Goal: Information Seeking & Learning: Find specific fact

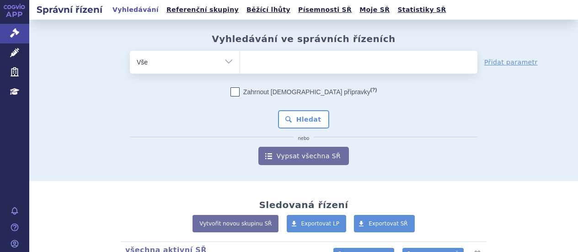
click at [285, 58] on ul at bounding box center [358, 60] width 237 height 19
click at [240, 58] on select at bounding box center [240, 61] width 0 height 23
type input "wi"
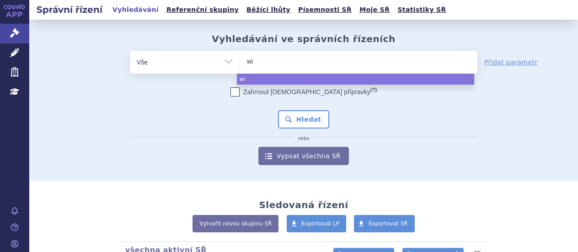
type input "wir"
type input "wi"
type input "win"
type input "winre"
type input "winrevi"
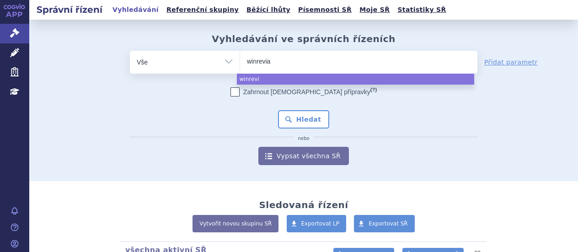
type input "winreviar"
type input "winrevia"
type input "winrevi"
type input "winrevai"
type input "winrevair"
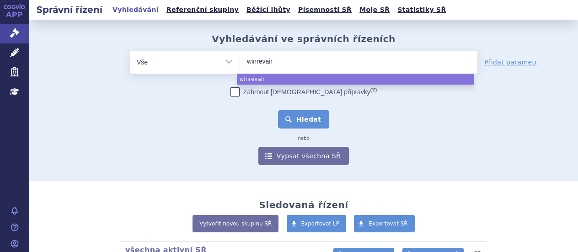
select select "winrevair"
click at [303, 123] on button "Hledat" at bounding box center [304, 119] width 52 height 18
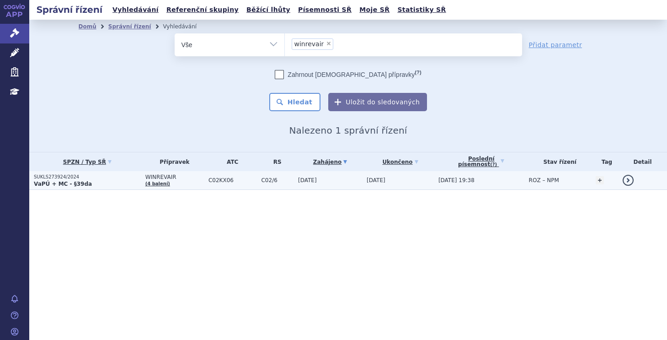
click at [70, 181] on strong "VaPÚ + MC - §39da" at bounding box center [63, 184] width 58 height 6
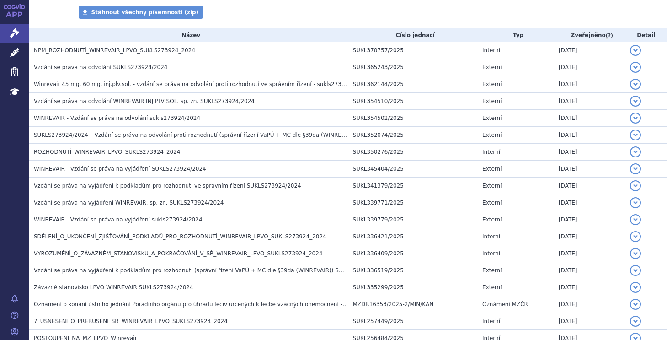
scroll to position [183, 0]
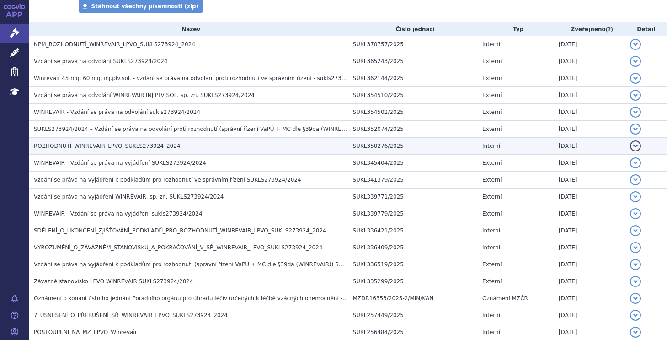
click at [75, 145] on span "ROZHODNUTÍ_WINREVAIR_LPVO_SUKLS273924_2024" at bounding box center [107, 146] width 146 height 6
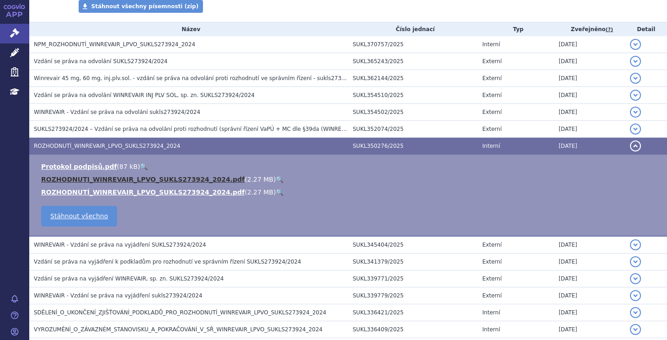
click at [71, 179] on link "ROZHODNUTI_WINREVAIR_LPVO_SUKLS273924_2024.pdf" at bounding box center [143, 179] width 204 height 7
click at [83, 180] on link "ROZHODNUTI_WINREVAIR_LPVO_SUKLS273924_2024.pdf" at bounding box center [143, 179] width 204 height 7
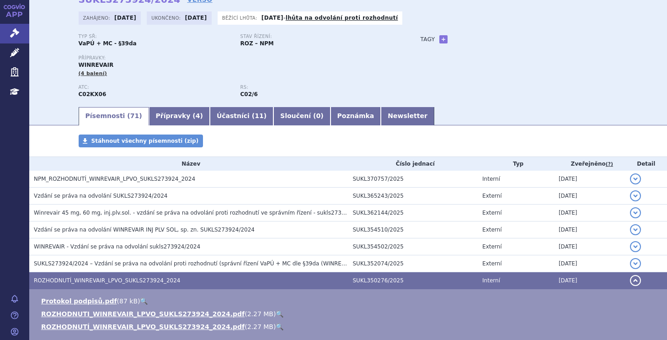
scroll to position [46, 0]
